Goal: Information Seeking & Learning: Learn about a topic

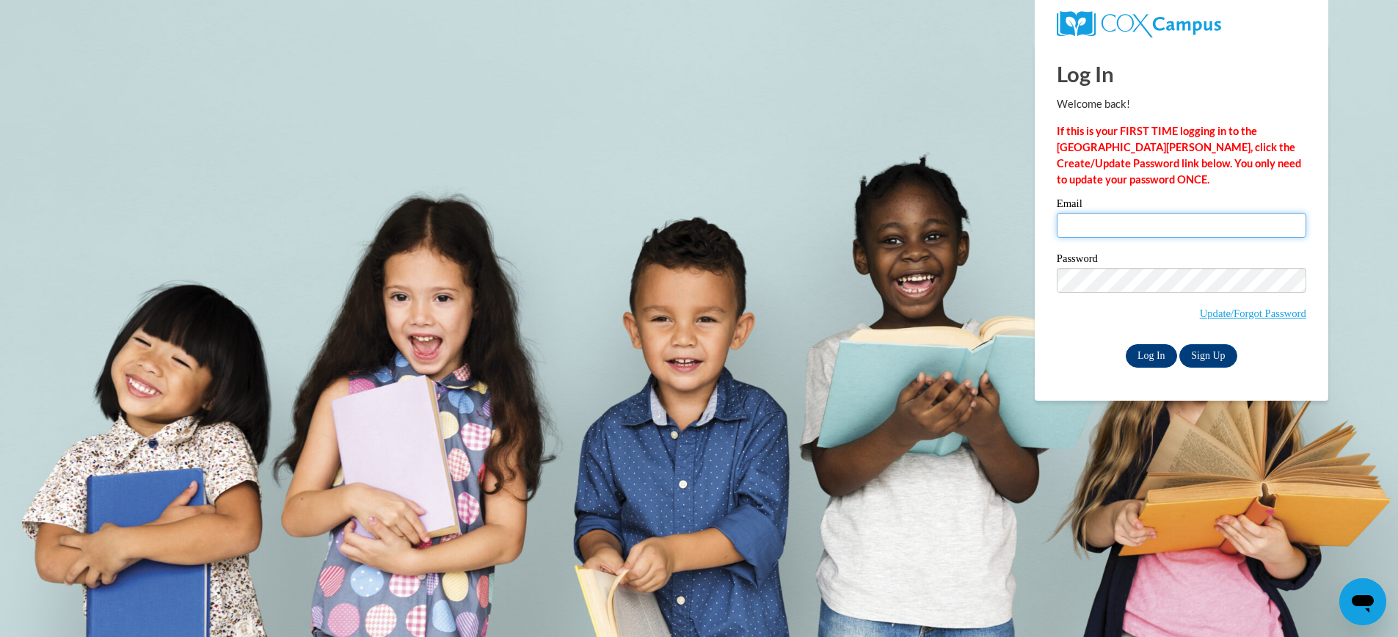
type input "honeydo74@hotmail.com"
click at [1160, 355] on input "Log In" at bounding box center [1151, 355] width 51 height 23
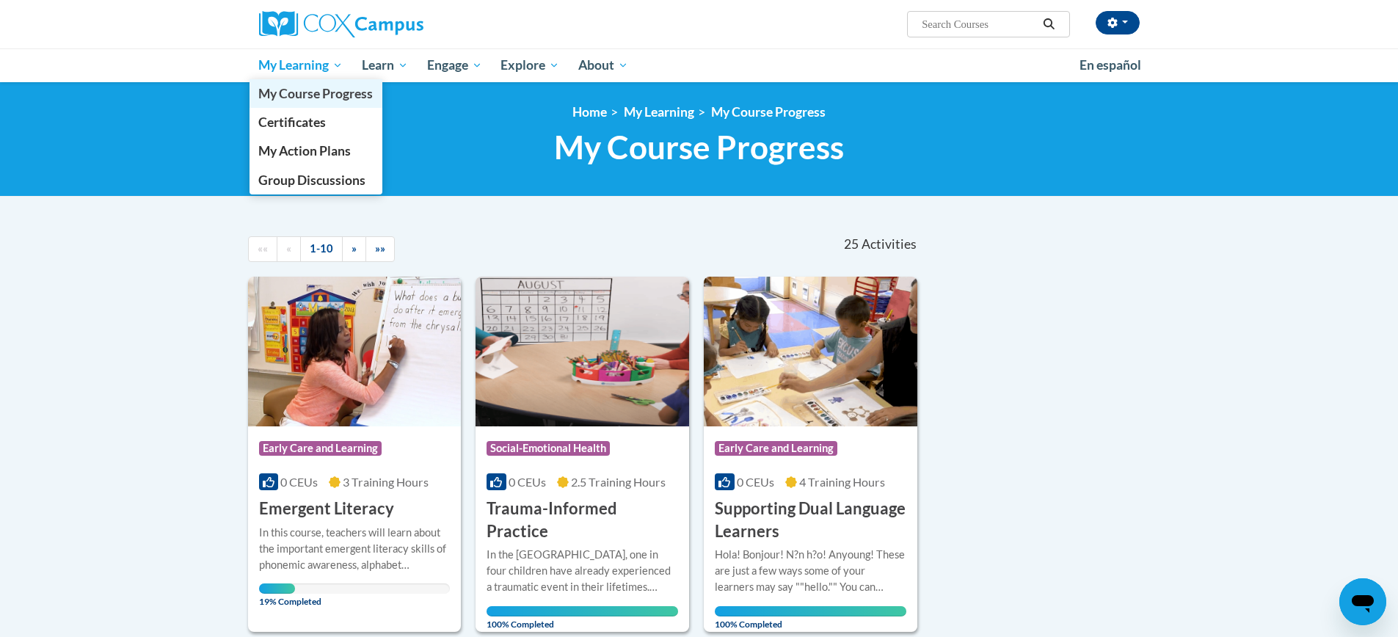
click at [316, 91] on span "My Course Progress" at bounding box center [315, 93] width 114 height 15
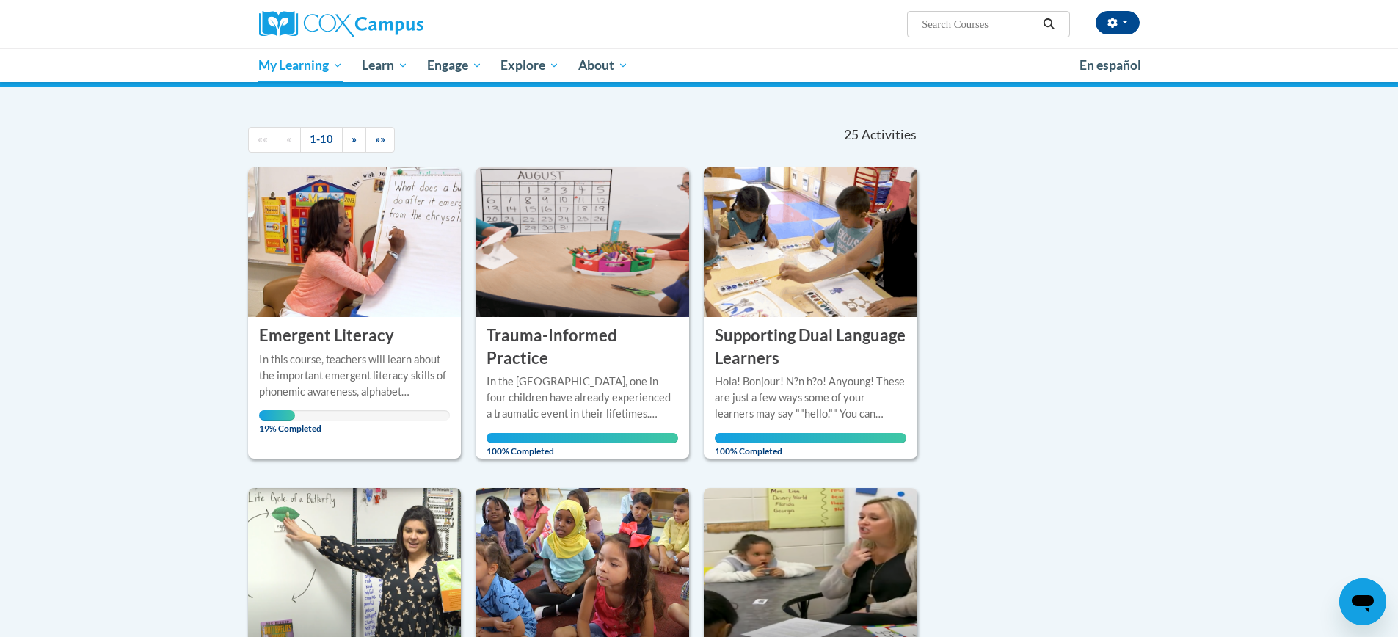
scroll to position [110, 0]
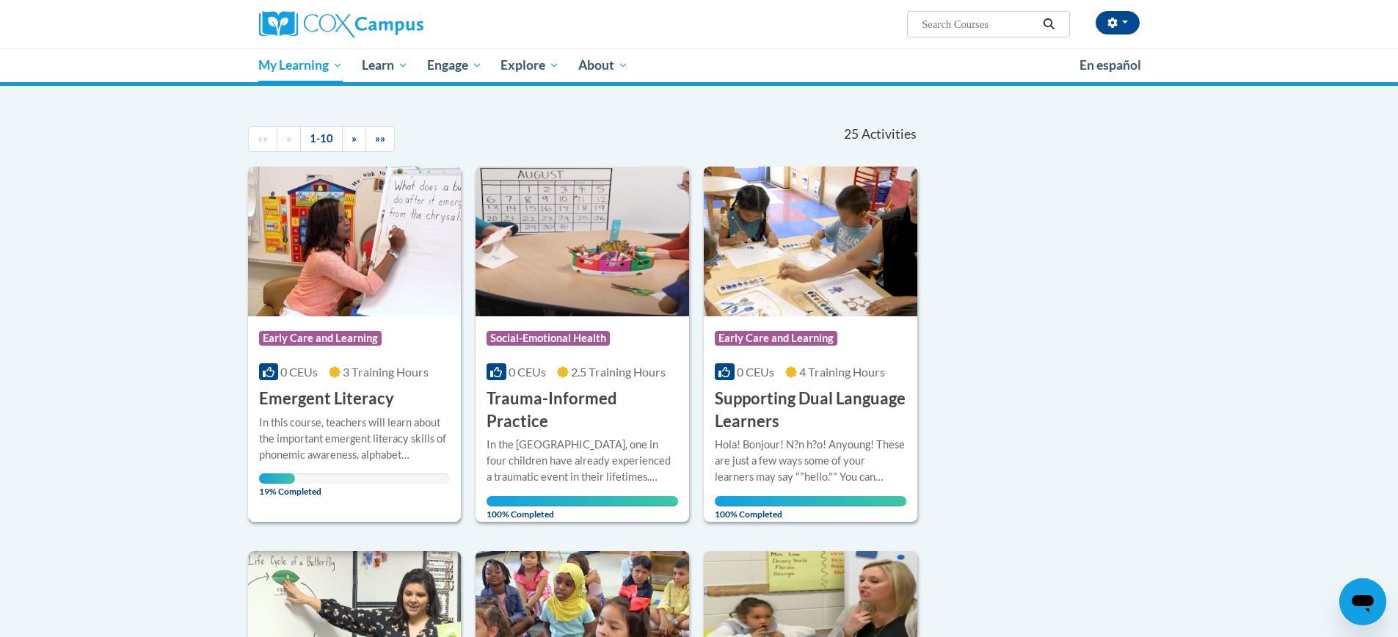
click at [334, 399] on h3 "Emergent Literacy" at bounding box center [326, 399] width 135 height 23
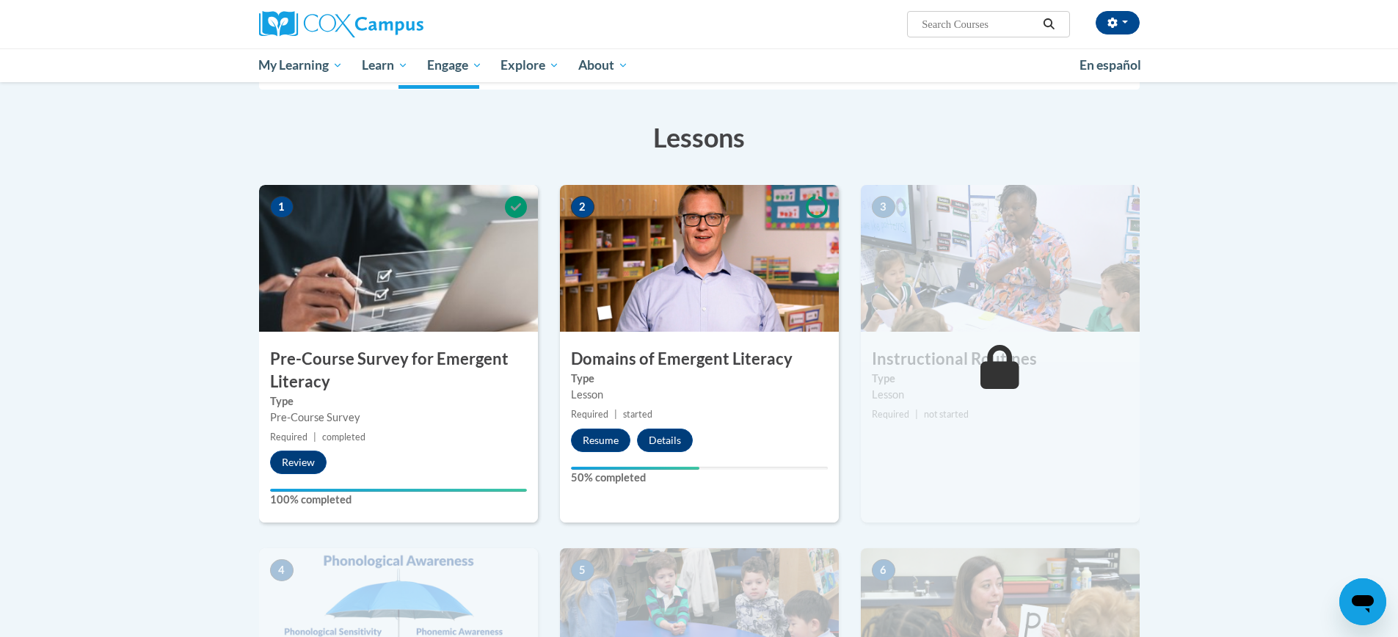
scroll to position [202, 0]
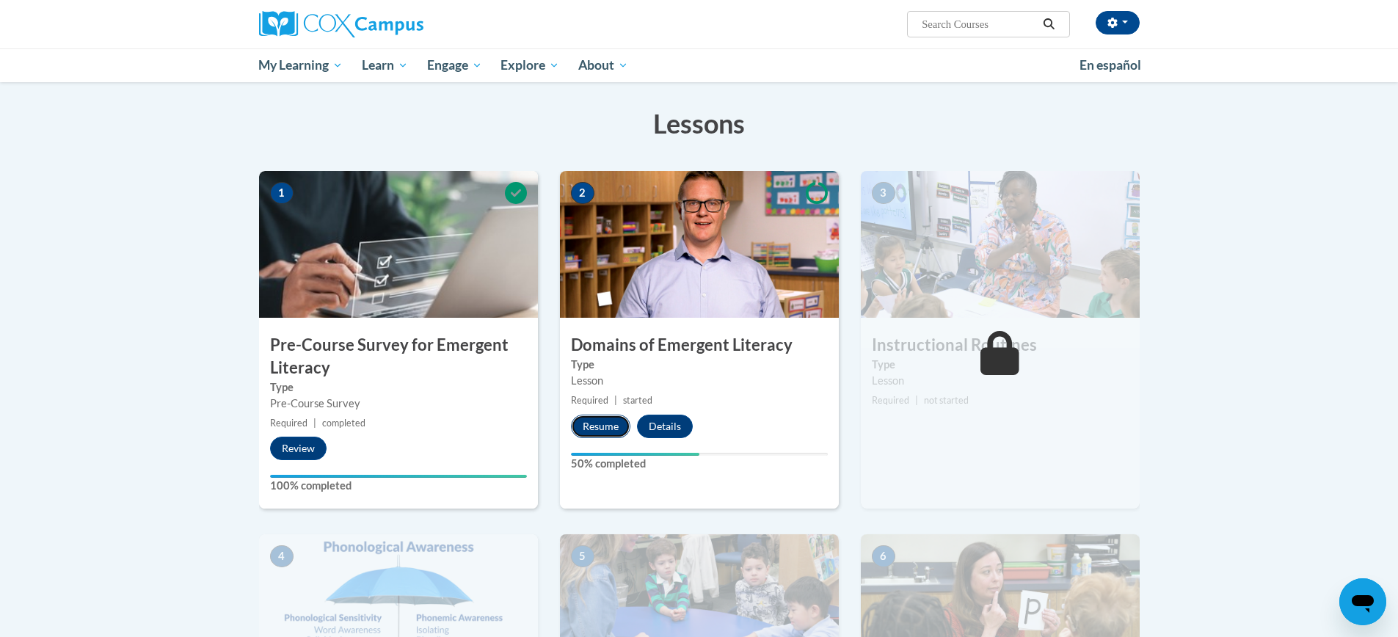
click at [595, 432] on button "Resume" at bounding box center [600, 426] width 59 height 23
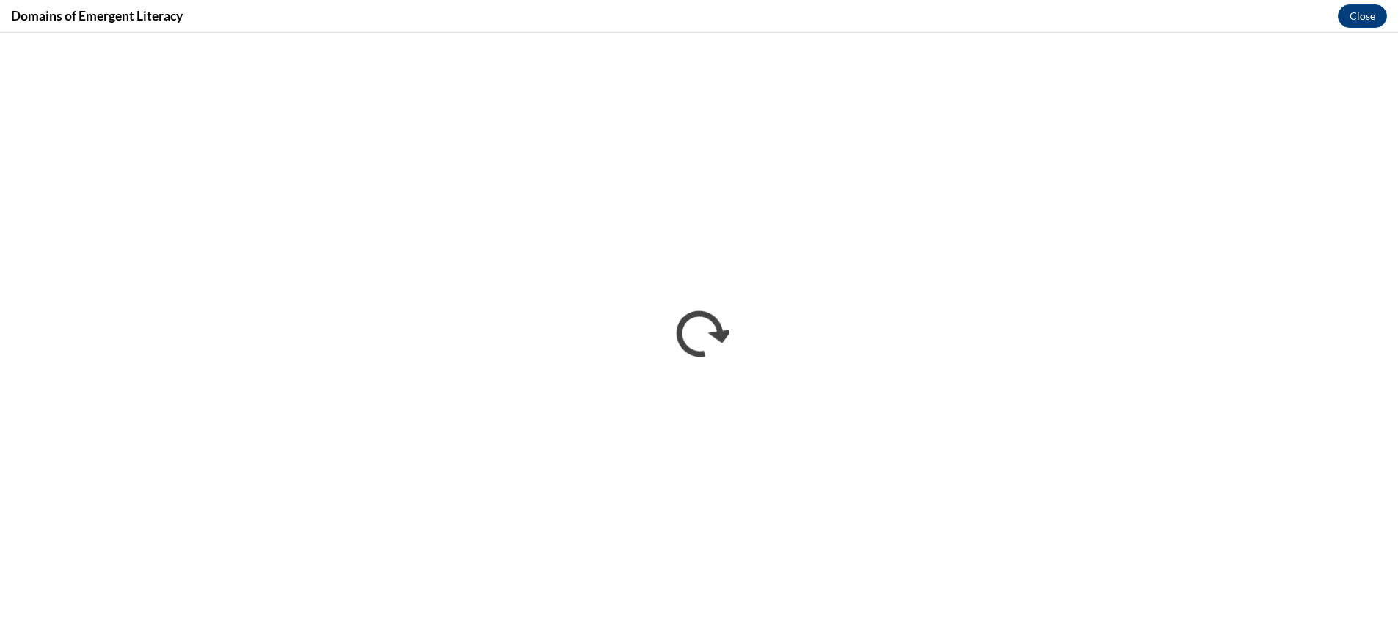
scroll to position [0, 0]
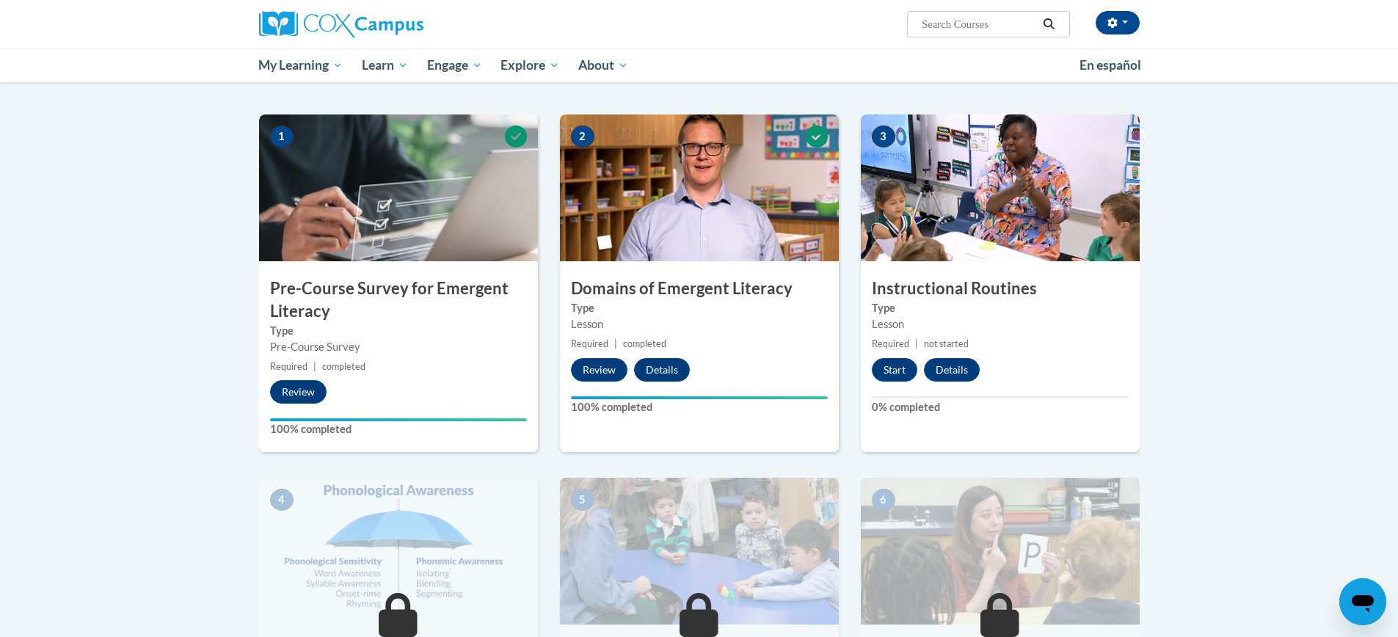
scroll to position [269, 0]
click at [901, 371] on button "Start" at bounding box center [895, 368] width 46 height 23
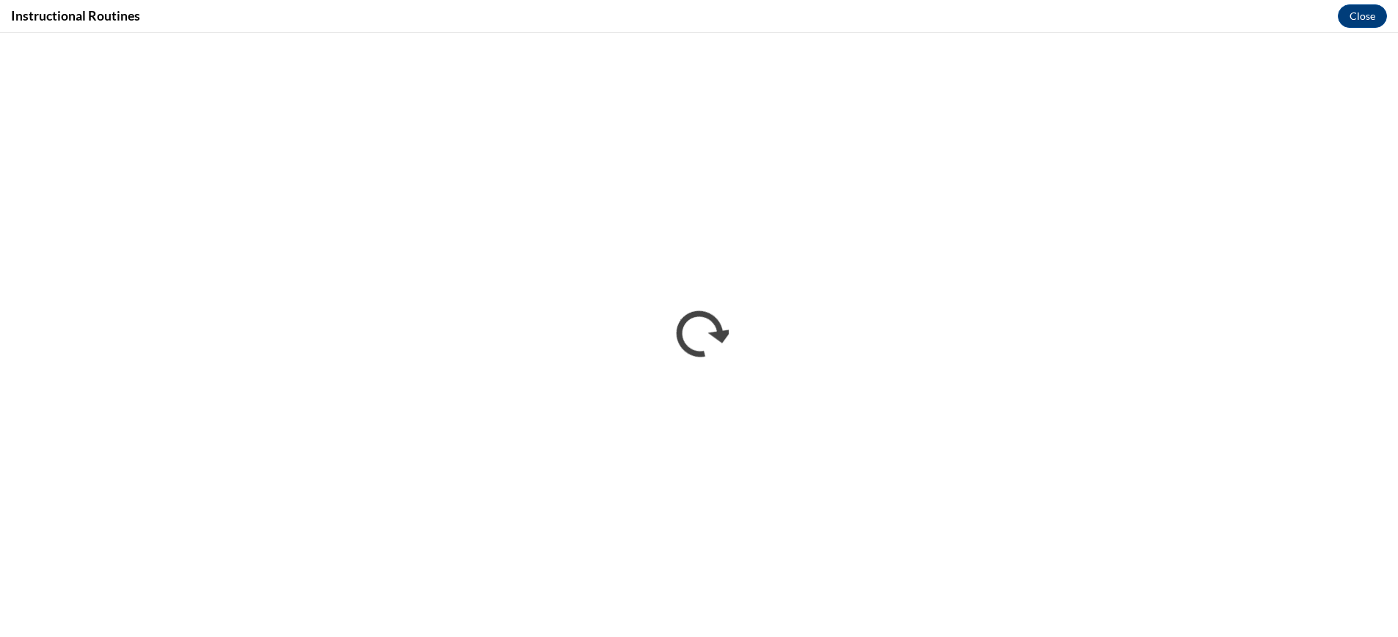
scroll to position [0, 0]
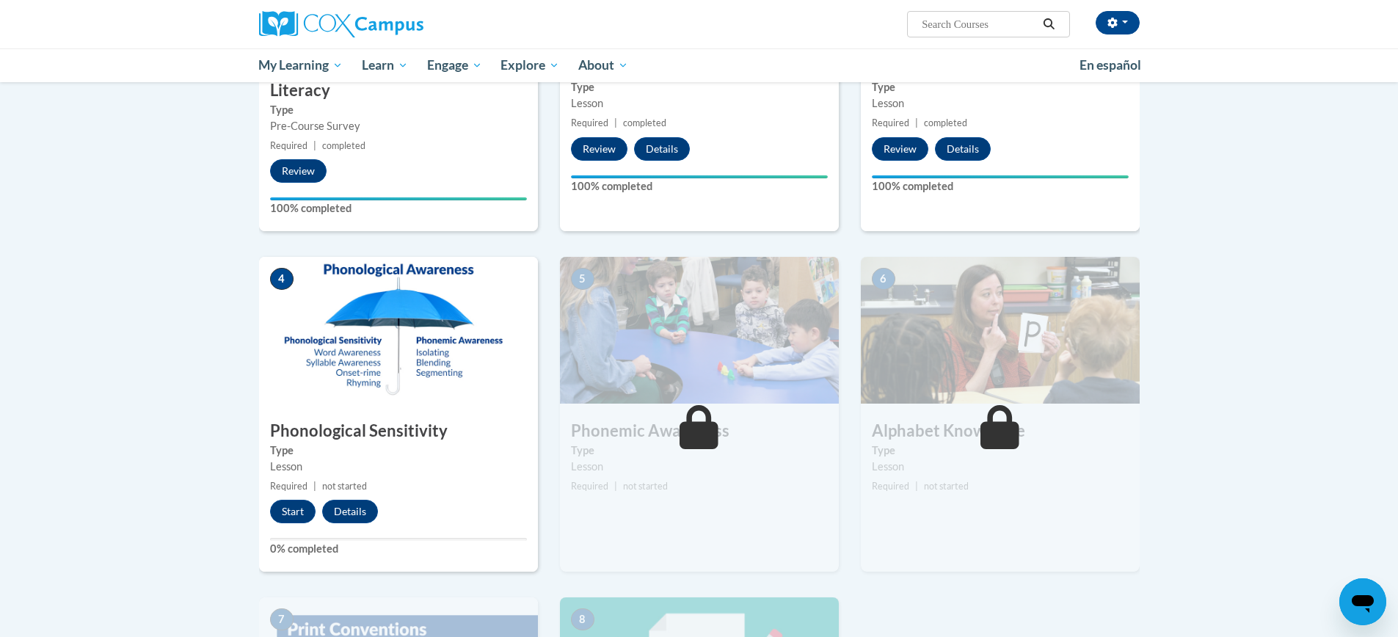
scroll to position [487, 0]
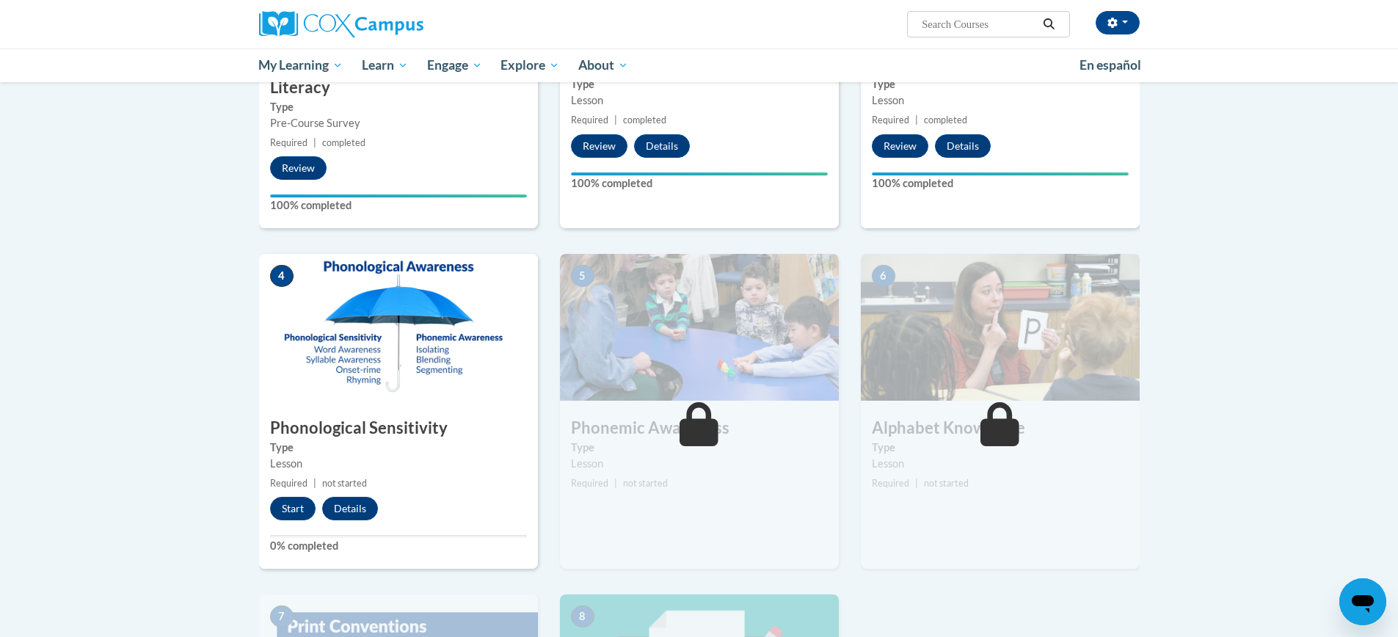
click at [382, 426] on h3 "Phonological Sensitivity" at bounding box center [398, 428] width 279 height 23
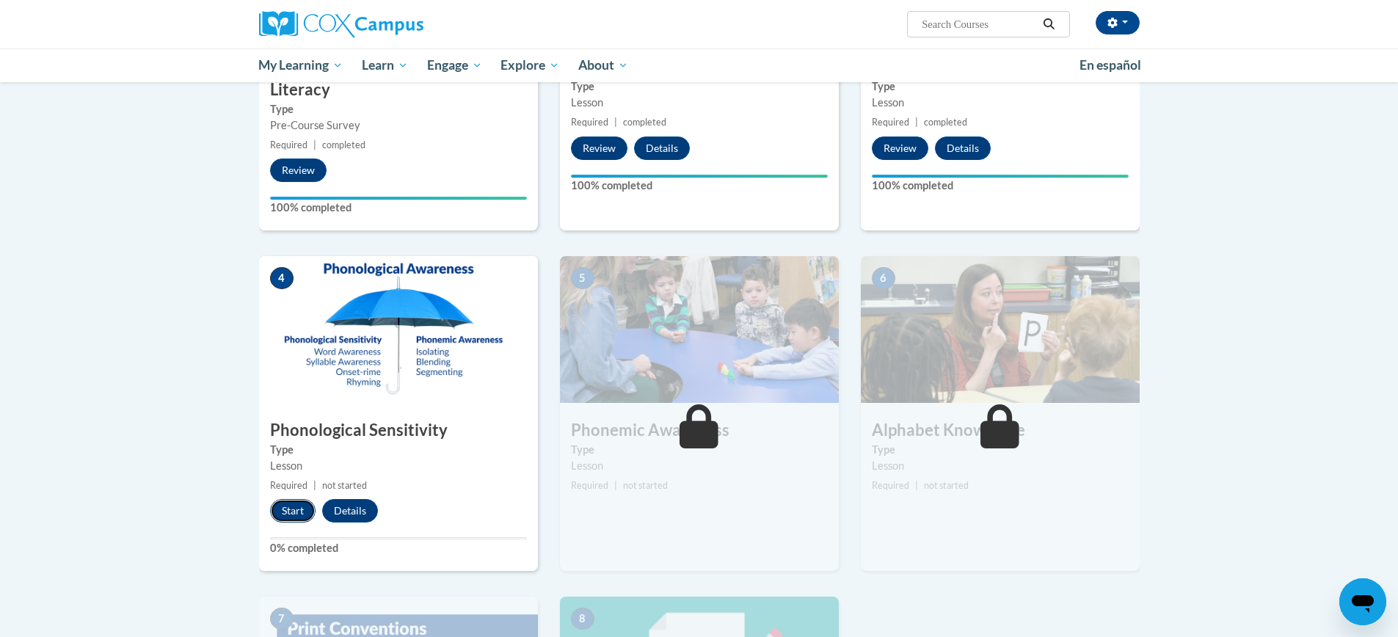
click at [291, 512] on button "Start" at bounding box center [293, 510] width 46 height 23
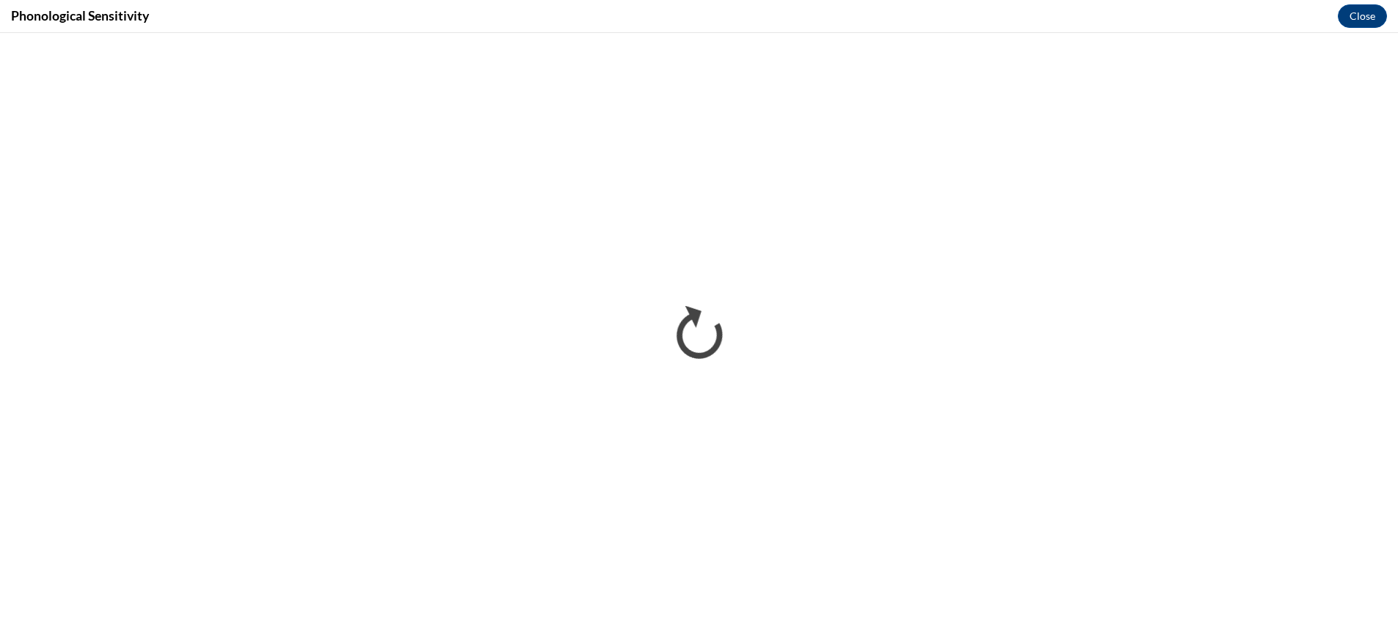
scroll to position [0, 0]
